Goal: Feedback & Contribution: Submit feedback/report problem

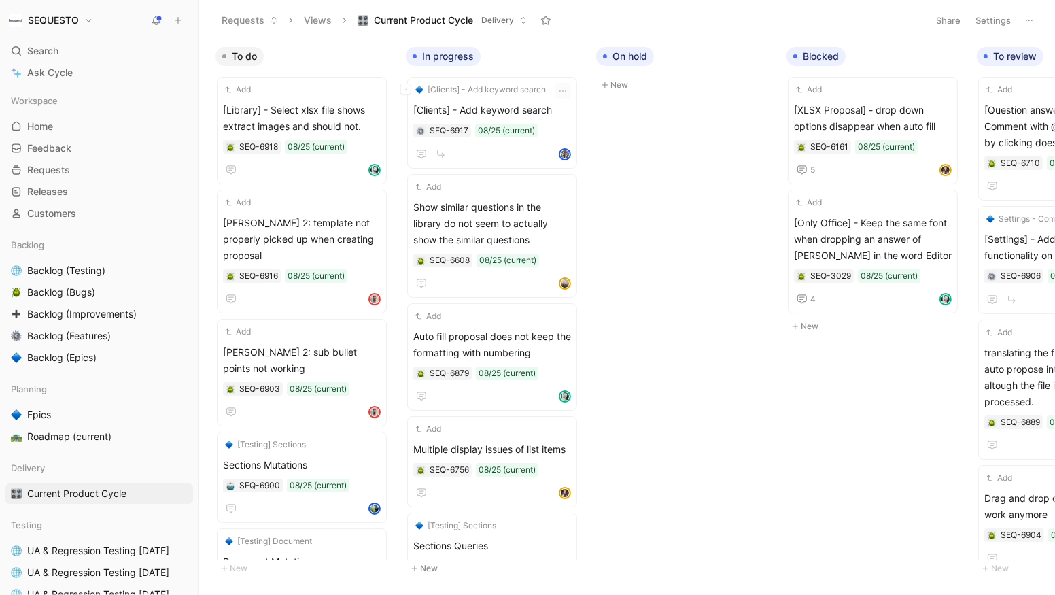
scroll to position [167, 0]
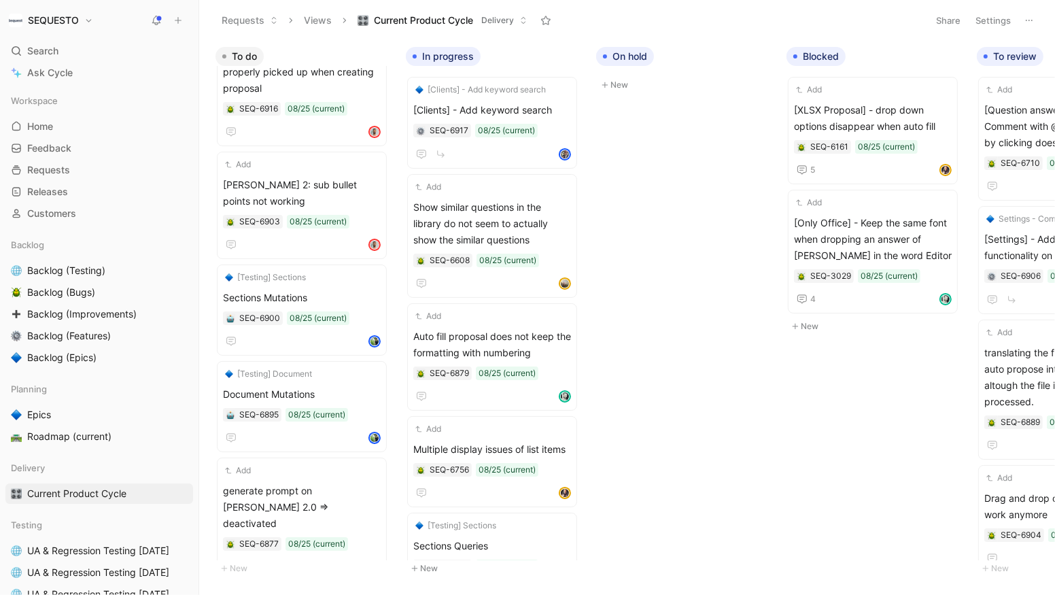
click at [177, 18] on use at bounding box center [178, 21] width 6 height 6
click at [233, 25] on button "New feedback c" at bounding box center [268, 25] width 145 height 23
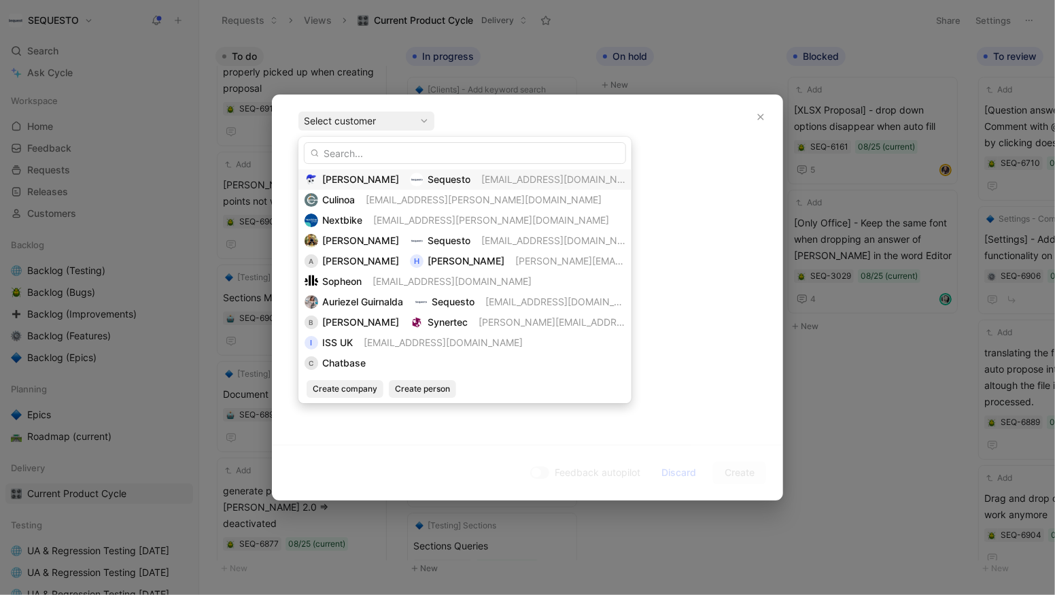
click at [339, 178] on span "[PERSON_NAME]" at bounding box center [360, 179] width 77 height 12
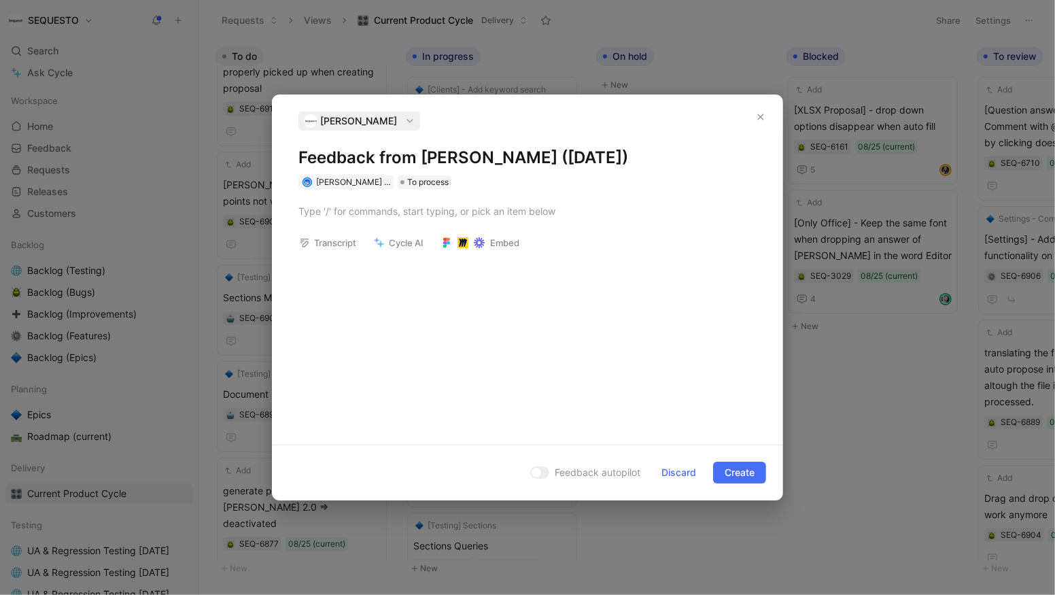
click at [337, 154] on h1 "Feedback from [PERSON_NAME] ([DATE])" at bounding box center [527, 158] width 458 height 22
click at [335, 206] on div at bounding box center [527, 211] width 458 height 14
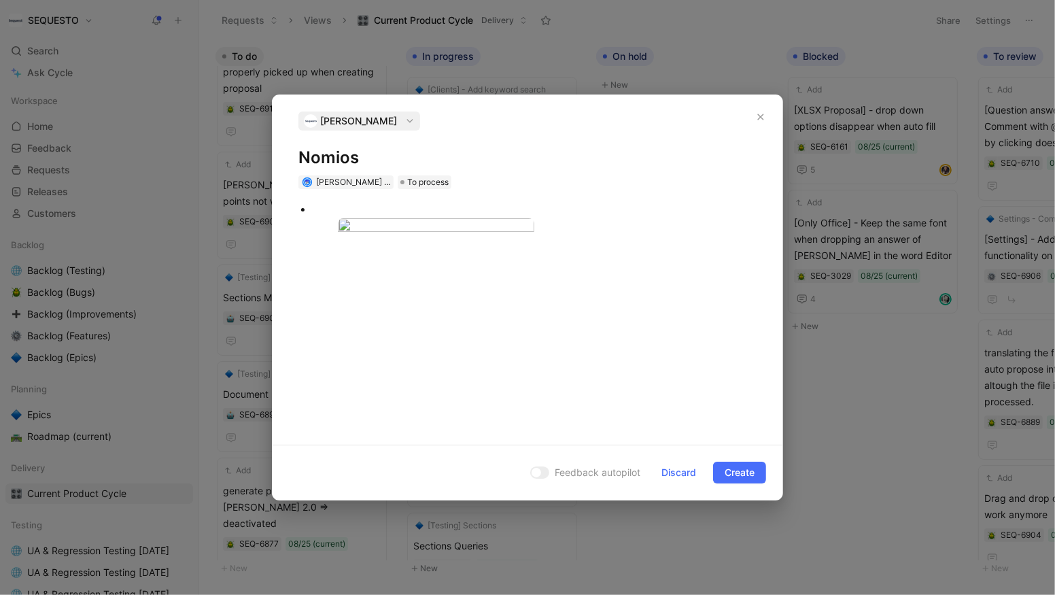
click at [344, 211] on div at bounding box center [534, 209] width 445 height 14
click at [371, 363] on body "SEQUESTO Search ⌘ K Ask Cycle Workspace Home G then H Feedback G then F Request…" at bounding box center [527, 297] width 1055 height 595
click at [371, 363] on img at bounding box center [526, 297] width 1044 height 589
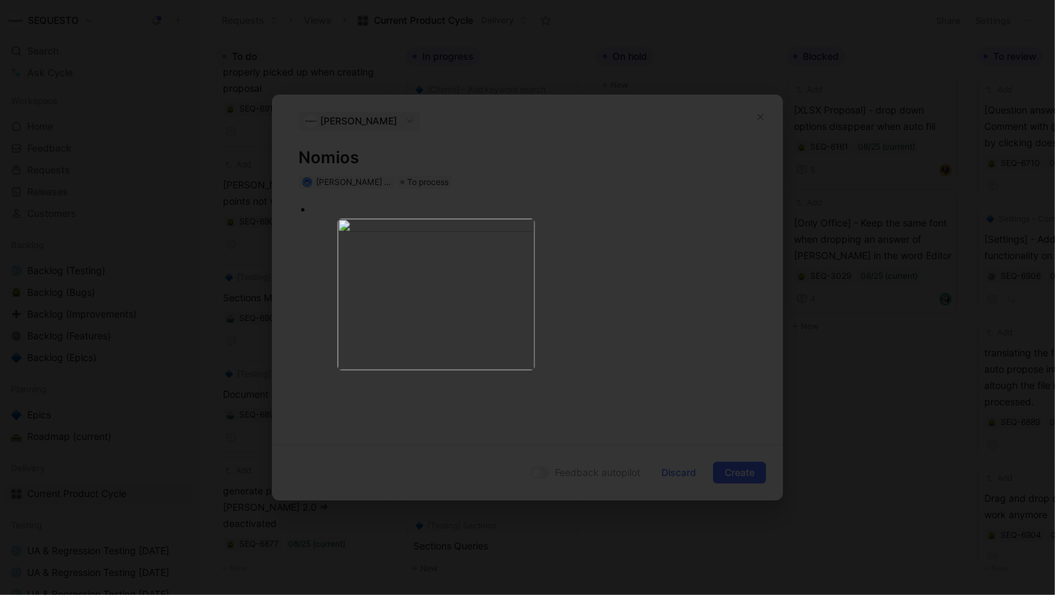
click at [337, 419] on div at bounding box center [528, 311] width 510 height 245
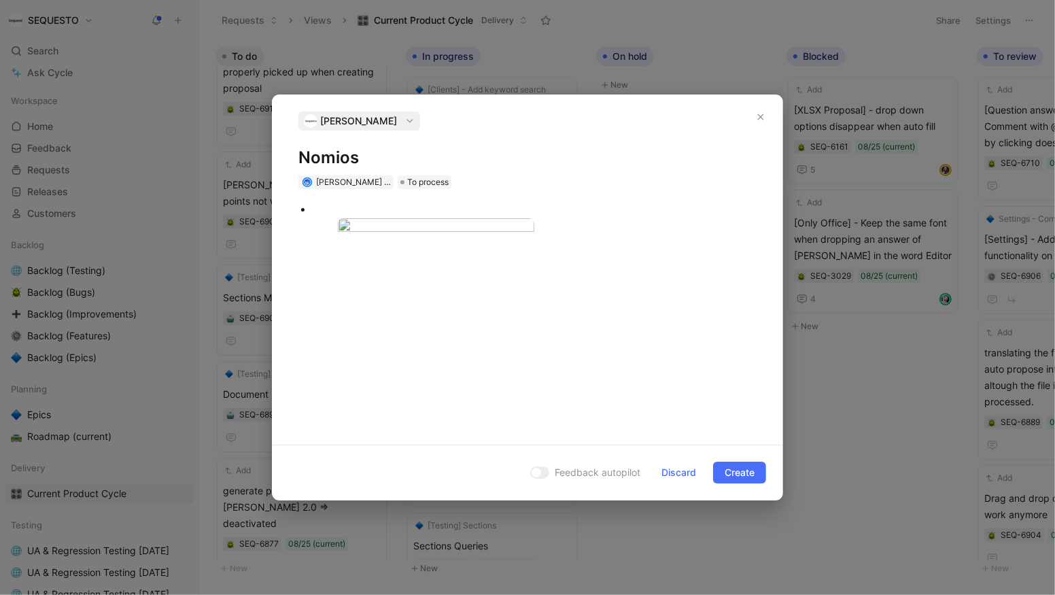
click at [388, 266] on div at bounding box center [528, 227] width 510 height 77
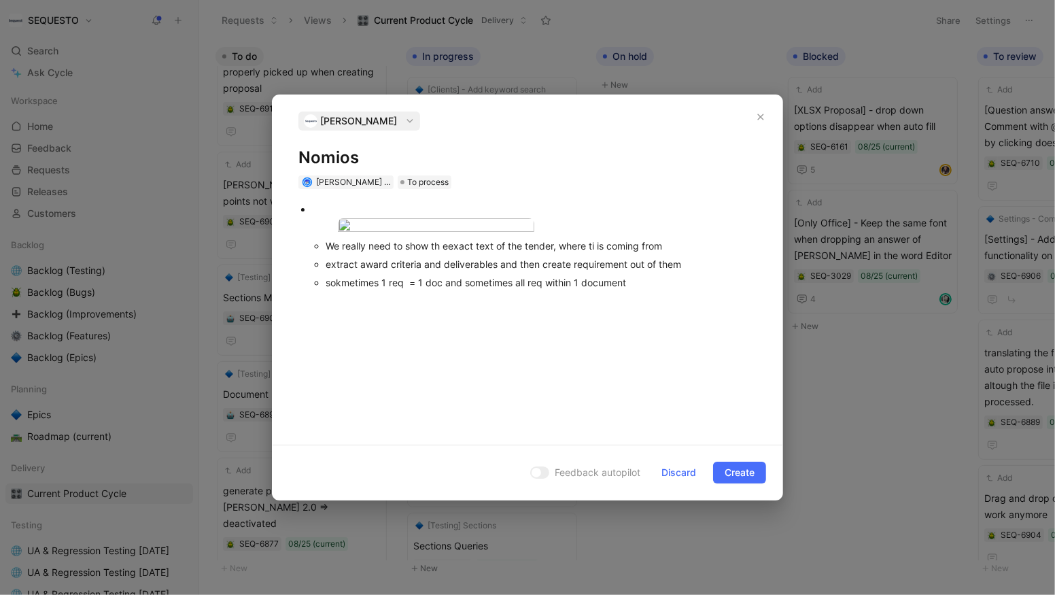
click at [341, 290] on div "sokmetimes 1 req = 1 doc and sometimes all req within 1 document" at bounding box center [541, 282] width 431 height 14
click at [635, 290] on div "sometimes 1 req = 1 doc and sometimes all req within 1 document" at bounding box center [541, 282] width 431 height 14
click at [708, 290] on div "sometimes 1 req = 1 doc and sometimes all req within 1 document => separate note" at bounding box center [541, 282] width 431 height 14
click at [402, 304] on div "sometimes 1 req = 1 doc and sometimes all req within 1 document => separate not…" at bounding box center [541, 289] width 431 height 29
click at [497, 304] on div "sometimes 1 req = 1 doc and sometimes all req within 1 document => separate not…" at bounding box center [541, 289] width 431 height 29
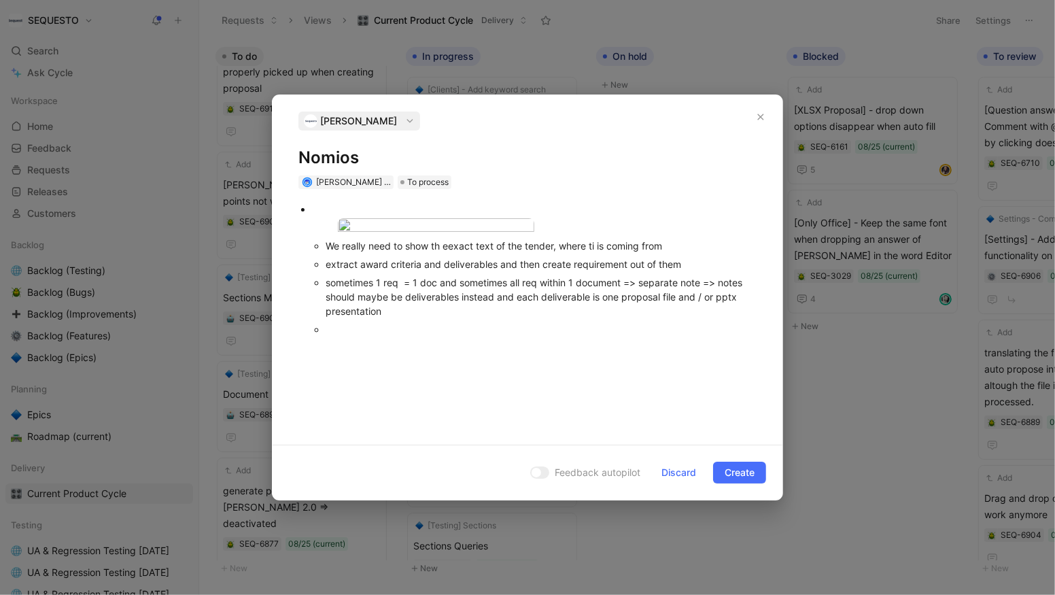
scroll to position [5, 0]
click at [630, 147] on h1 "Nomios" at bounding box center [527, 158] width 458 height 22
click at [351, 337] on div at bounding box center [541, 329] width 431 height 14
click at [683, 337] on div "The deliverable should be able to assign to people with deadline etc." at bounding box center [541, 329] width 431 height 14
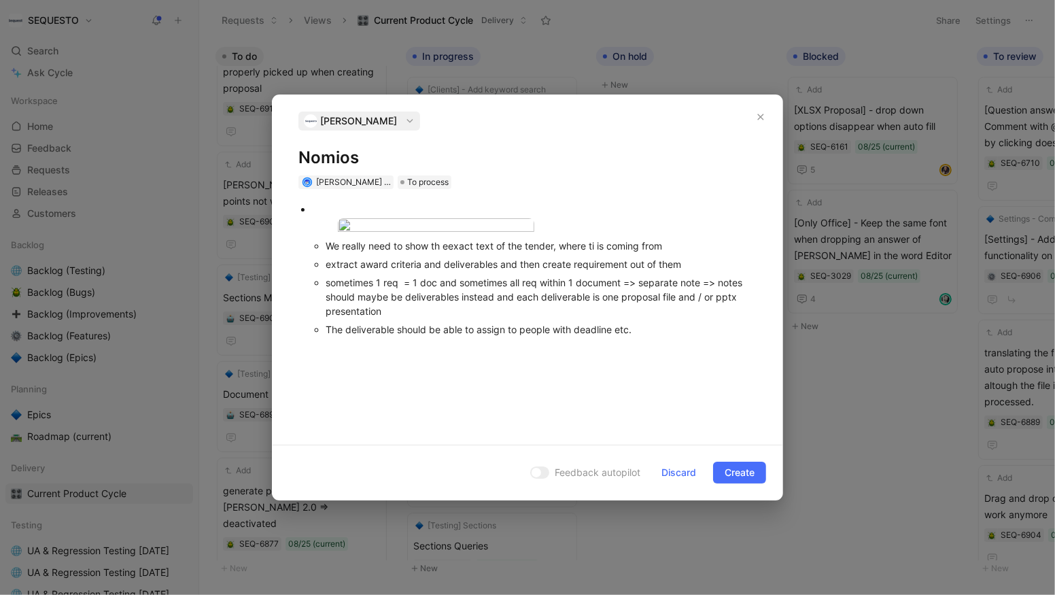
click at [659, 337] on div "The deliverable should be able to assign to people with deadline etc." at bounding box center [541, 329] width 431 height 14
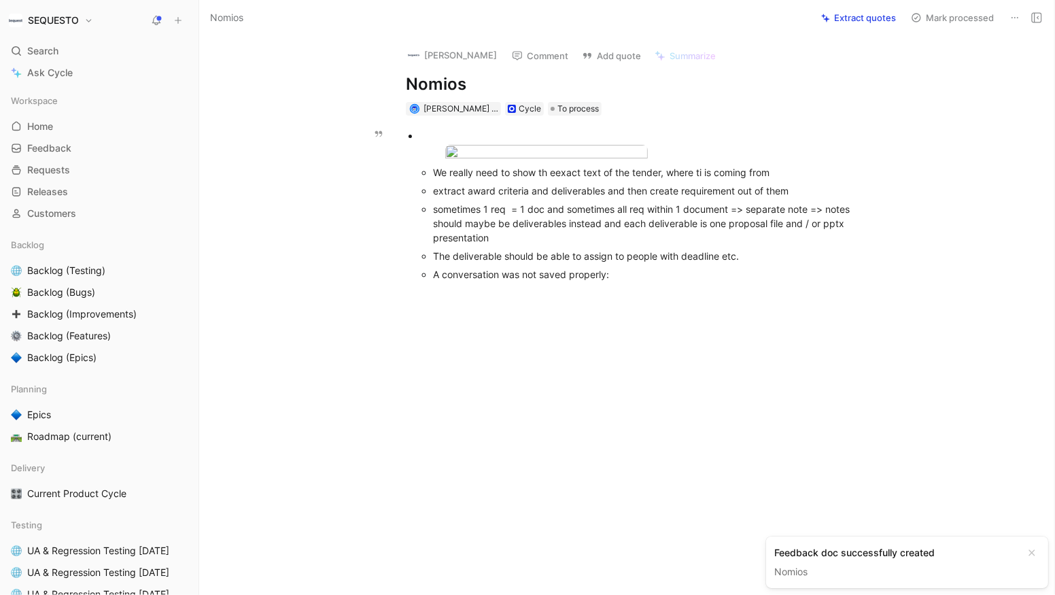
click at [632, 281] on div "A conversation was not saved properly:" at bounding box center [654, 274] width 443 height 14
click at [630, 281] on div "A conversation was not saved properly:" at bounding box center [654, 274] width 443 height 14
